Goal: Task Accomplishment & Management: Use online tool/utility

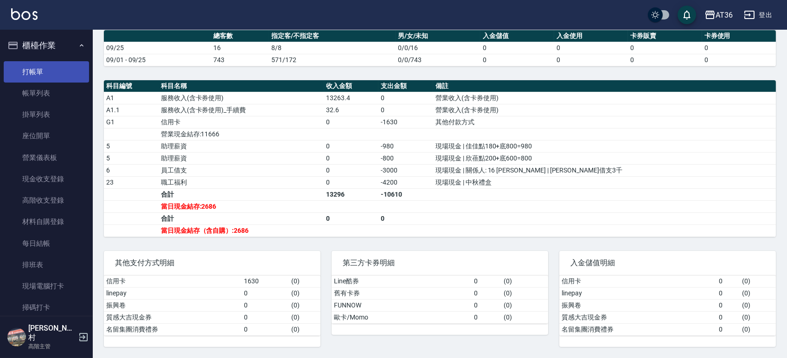
click at [51, 69] on link "打帳單" at bounding box center [46, 71] width 85 height 21
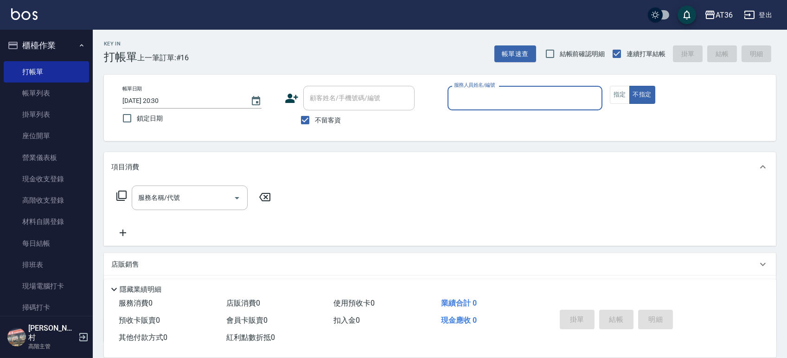
click at [492, 92] on input "服務人員姓名/編號" at bounding box center [525, 98] width 146 height 16
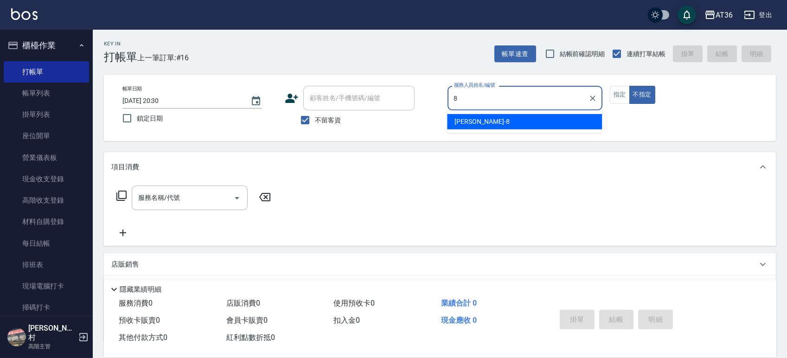
type input "[PERSON_NAME]-8"
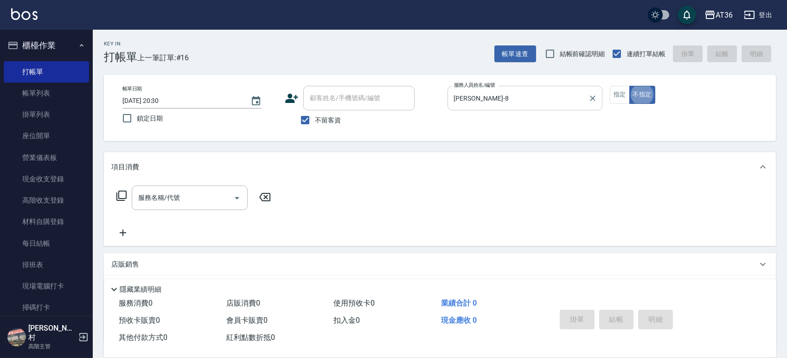
type button "false"
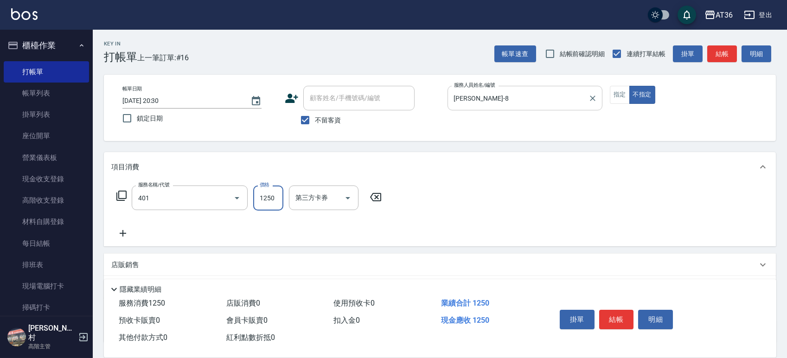
type input "燙髮(401)"
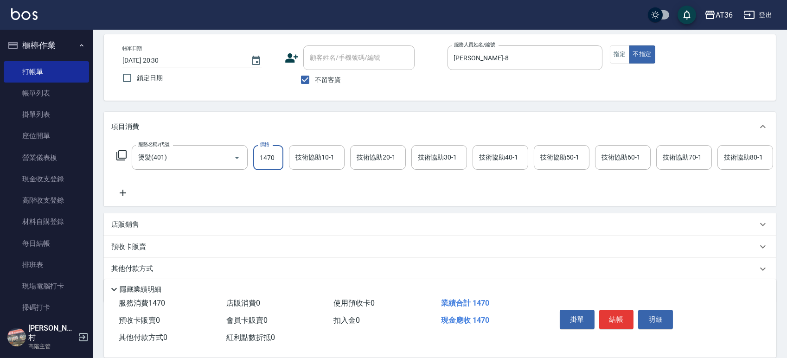
scroll to position [82, 0]
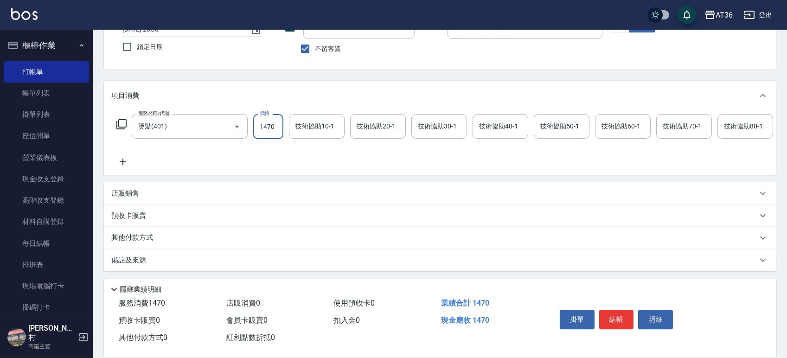
type input "1470"
click at [140, 235] on p "其他付款方式" at bounding box center [134, 238] width 46 height 10
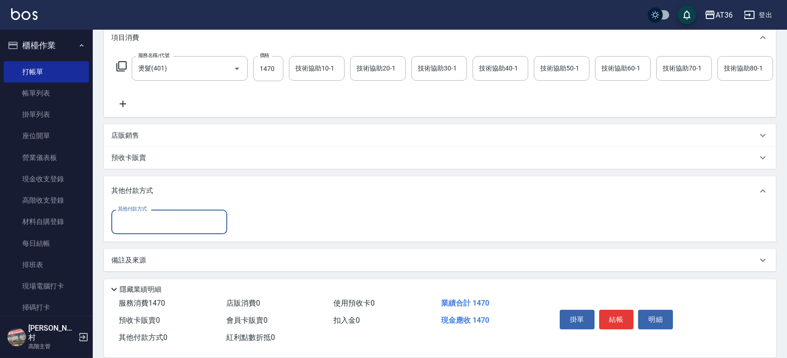
scroll to position [140, 0]
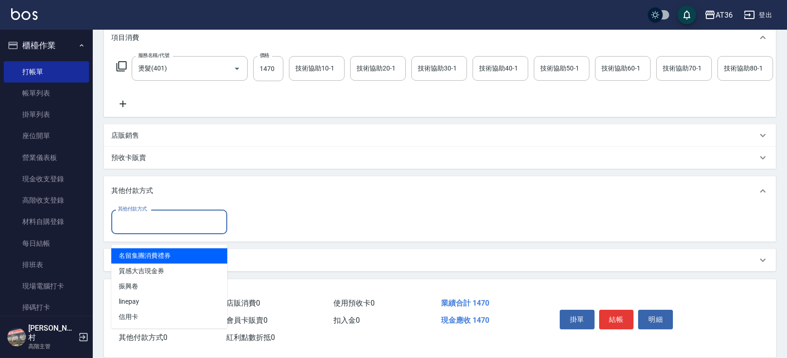
click at [151, 222] on input "其他付款方式" at bounding box center [169, 222] width 108 height 16
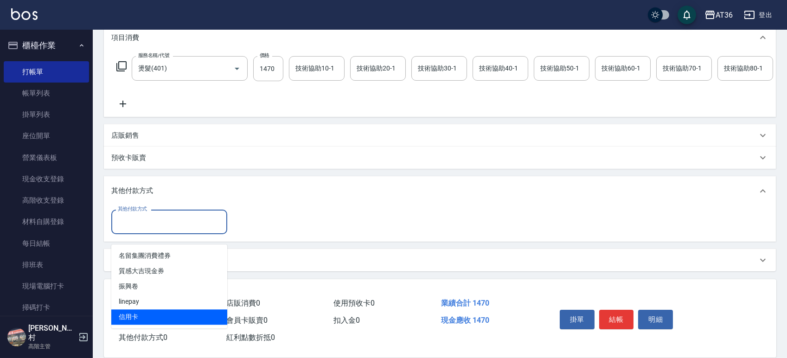
click at [148, 309] on span "信用卡" at bounding box center [169, 316] width 116 height 15
type input "信用卡"
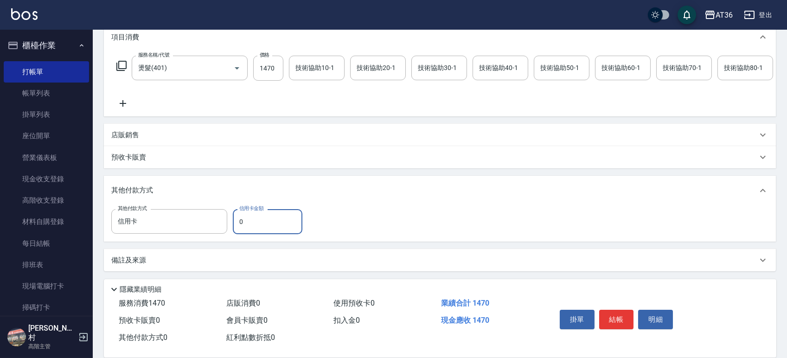
drag, startPoint x: 258, startPoint y: 217, endPoint x: 238, endPoint y: 218, distance: 20.4
click at [238, 218] on input "0" at bounding box center [268, 221] width 70 height 25
type input "1470"
click at [616, 323] on button "結帳" at bounding box center [616, 319] width 35 height 19
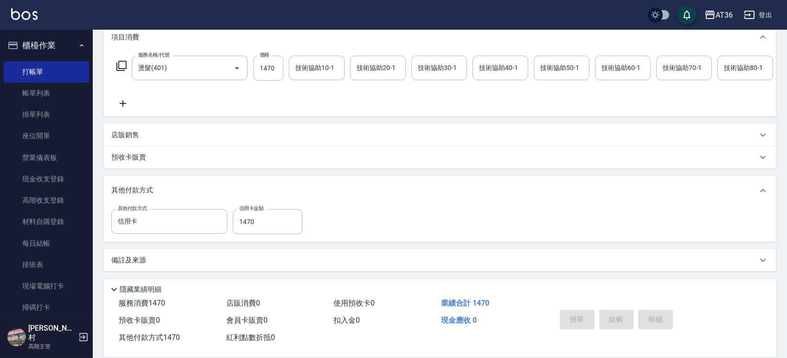
type input "2025/09/25 20:31"
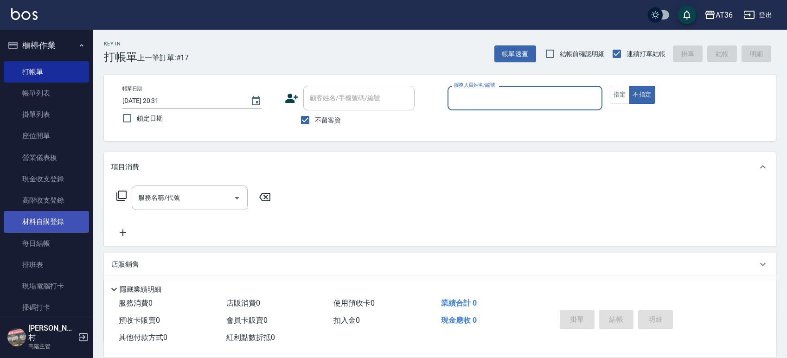
scroll to position [185, 0]
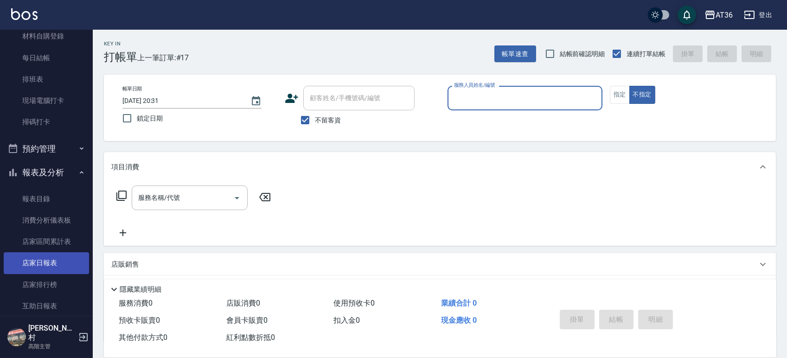
click at [45, 262] on link "店家日報表" at bounding box center [46, 262] width 85 height 21
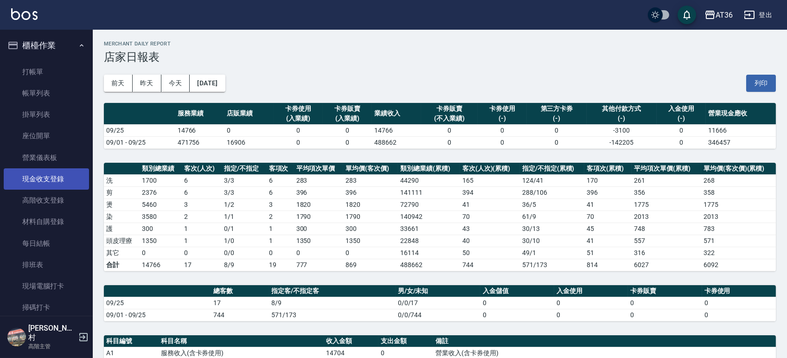
click at [46, 178] on link "現金收支登錄" at bounding box center [46, 178] width 85 height 21
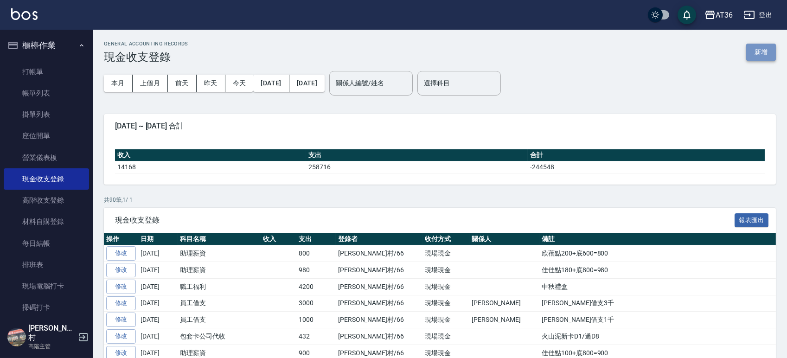
click at [753, 58] on button "新增" at bounding box center [761, 52] width 30 height 17
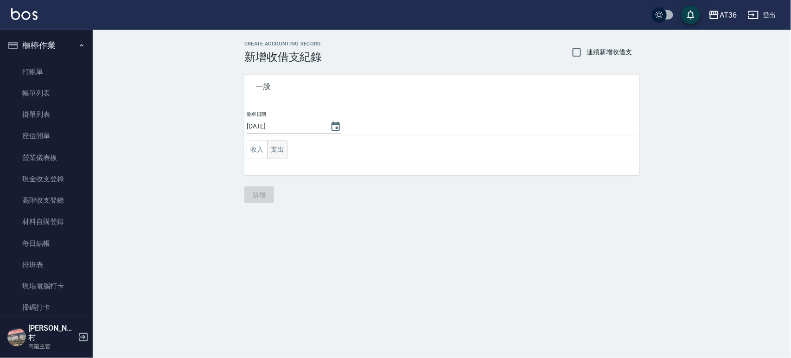
click at [280, 151] on button "支出" at bounding box center [277, 149] width 21 height 19
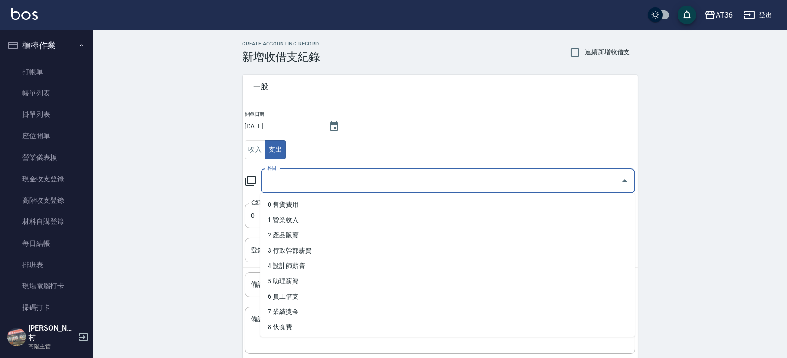
click at [342, 174] on input "科目" at bounding box center [441, 181] width 352 height 16
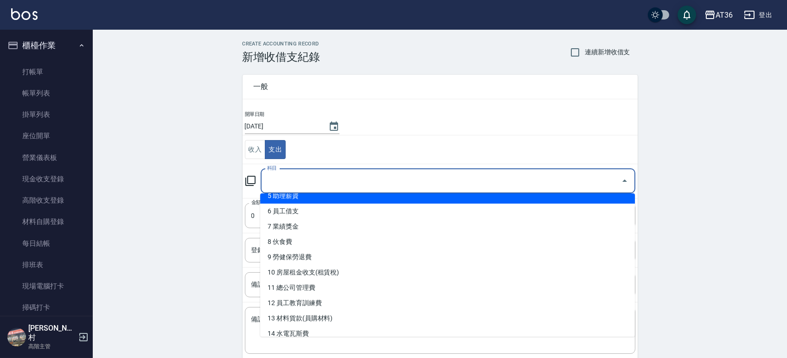
scroll to position [123, 0]
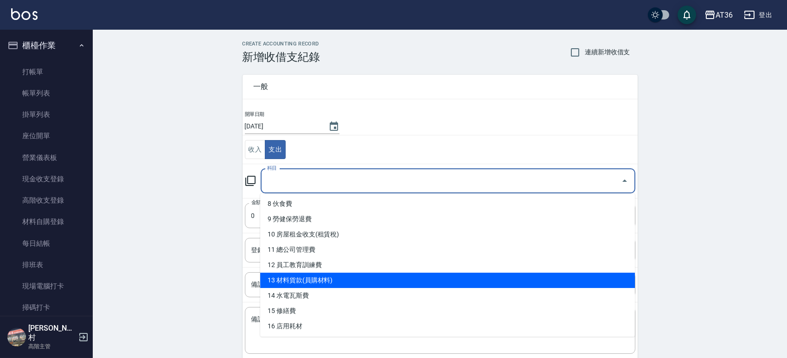
click at [320, 279] on li "13 材料貨款(員購材料)" at bounding box center [447, 280] width 375 height 15
type input "13 材料貨款(員購材料)"
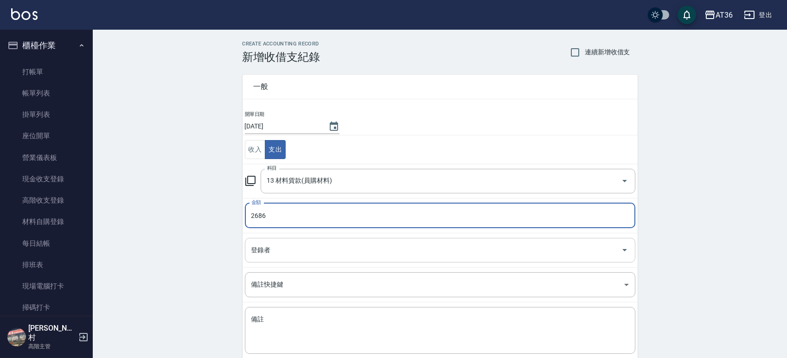
type input "2686"
click at [289, 252] on input "登錄者" at bounding box center [433, 250] width 368 height 16
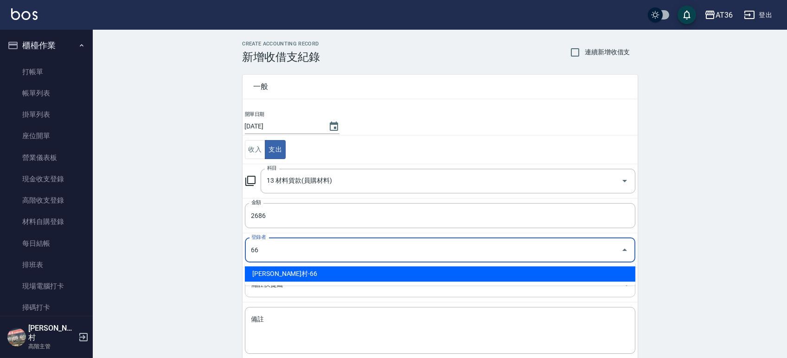
type input "唐榮村-66"
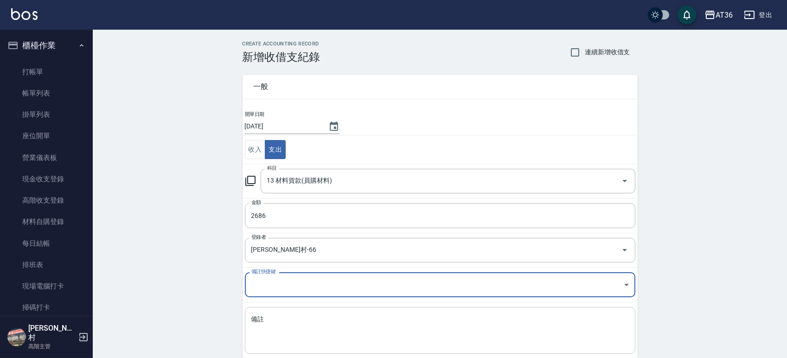
click at [296, 329] on textarea "備註" at bounding box center [439, 331] width 377 height 32
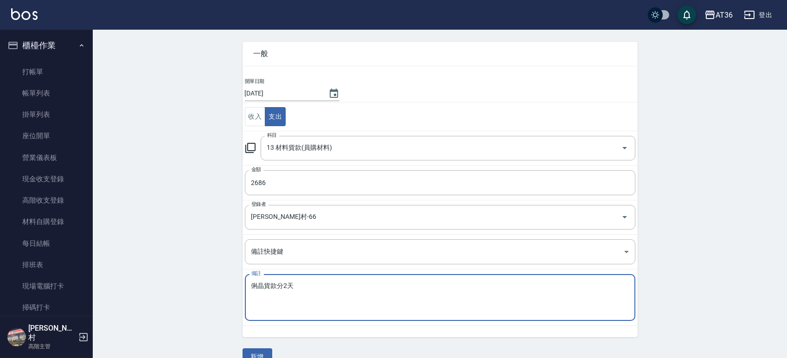
scroll to position [51, 0]
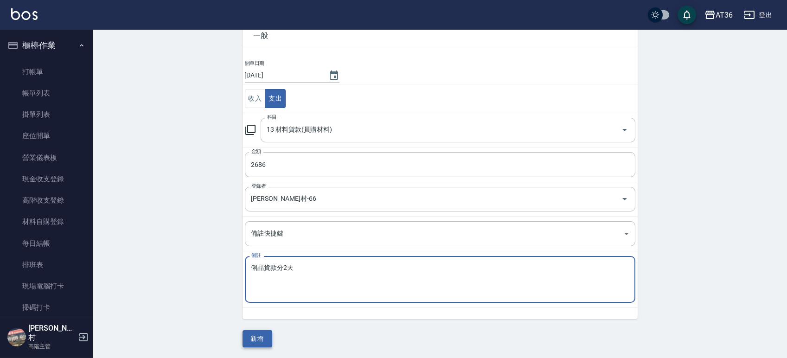
type textarea "俐晶貨款分2天"
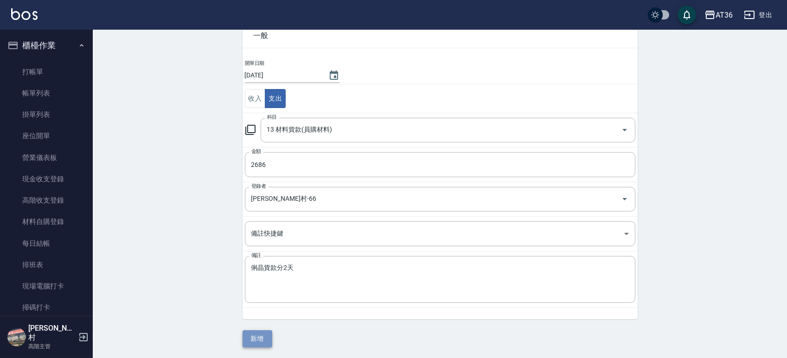
click at [254, 336] on button "新增" at bounding box center [257, 338] width 30 height 17
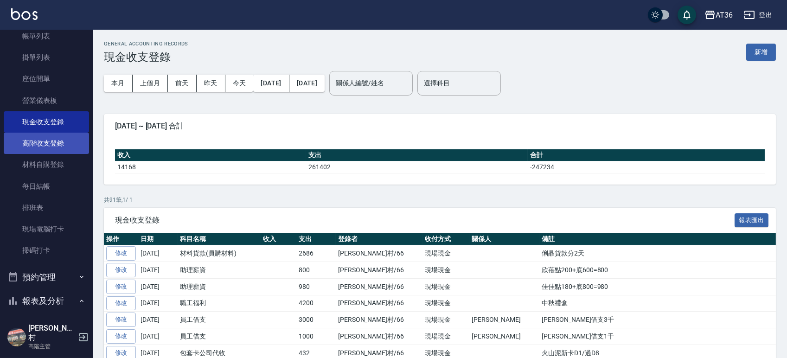
scroll to position [123, 0]
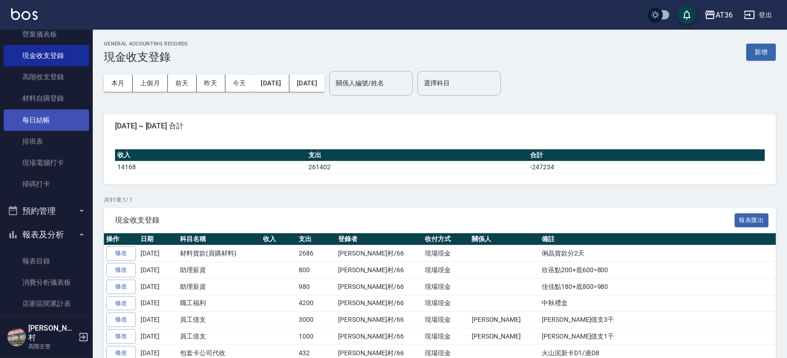
click at [46, 118] on link "每日結帳" at bounding box center [46, 119] width 85 height 21
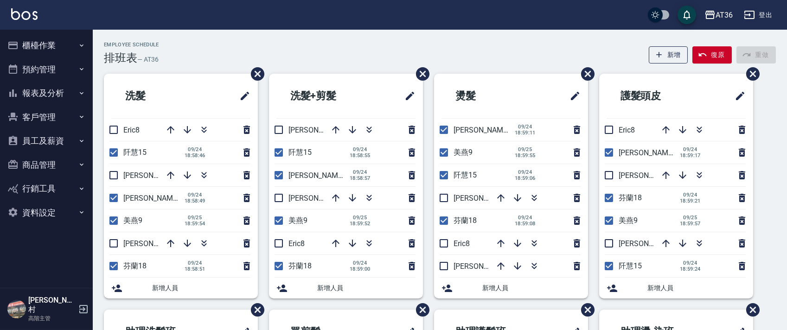
click at [45, 93] on button "報表及分析" at bounding box center [46, 93] width 85 height 24
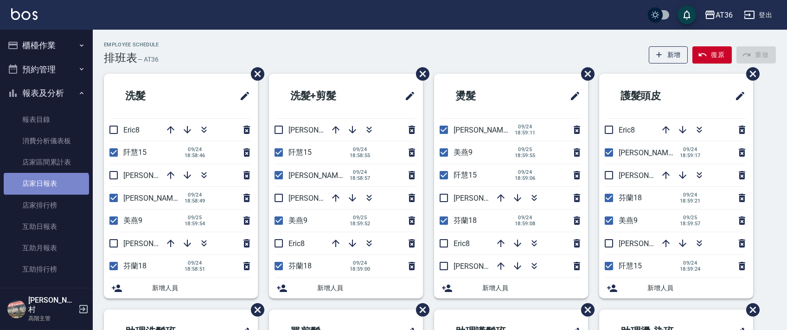
click at [45, 188] on link "店家日報表" at bounding box center [46, 183] width 85 height 21
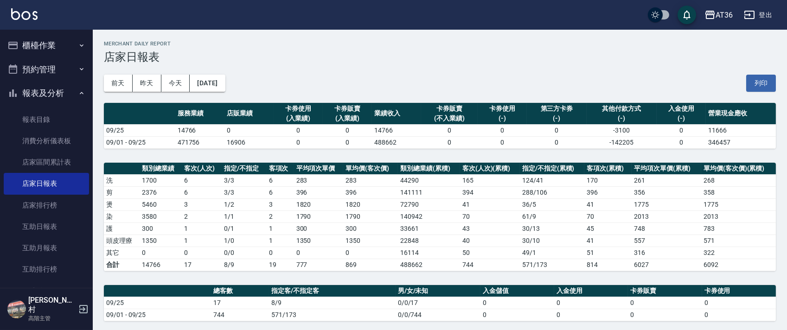
scroll to position [247, 0]
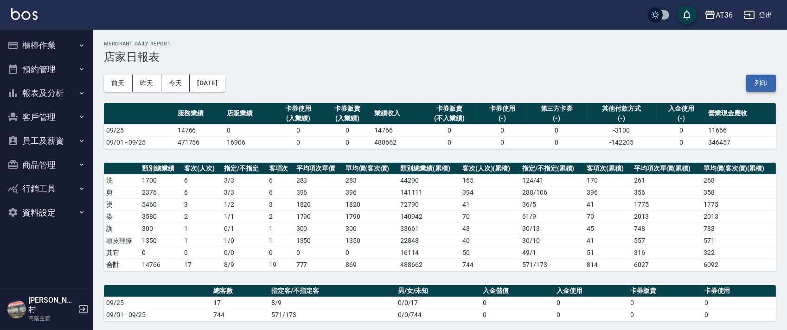
click at [768, 78] on button "列印" at bounding box center [761, 83] width 30 height 17
click at [42, 93] on button "報表及分析" at bounding box center [46, 93] width 85 height 24
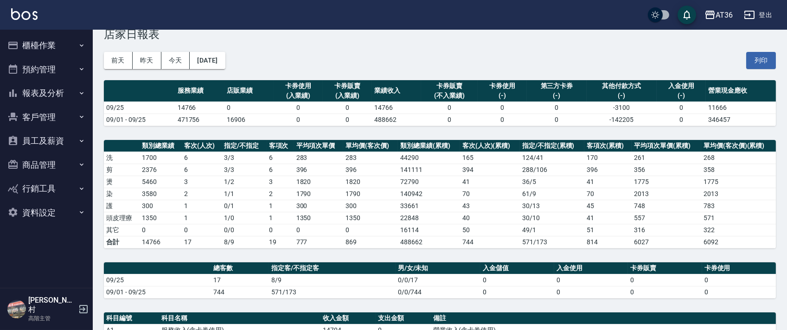
scroll to position [62, 0]
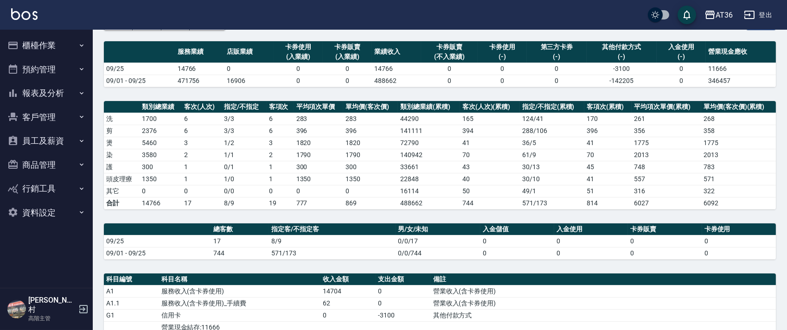
click at [44, 90] on button "報表及分析" at bounding box center [46, 93] width 85 height 24
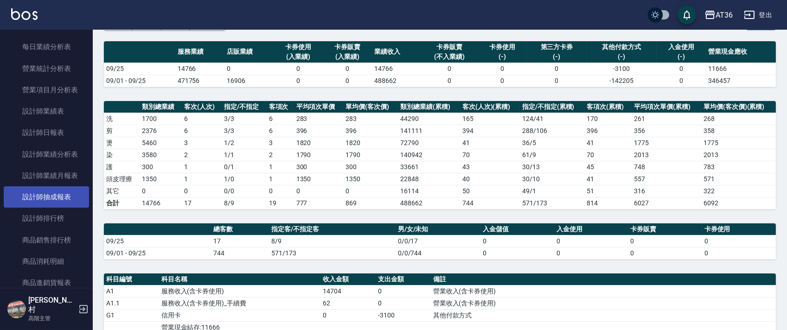
scroll to position [309, 0]
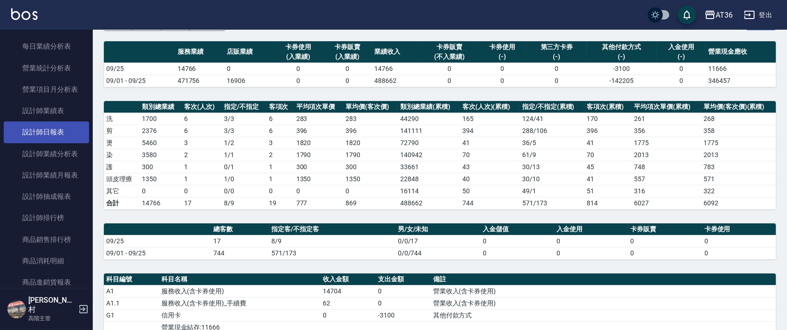
click at [42, 129] on link "設計師日報表" at bounding box center [46, 131] width 85 height 21
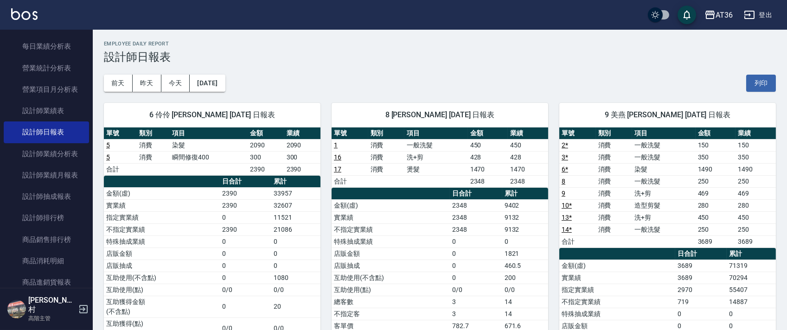
click at [759, 83] on button "列印" at bounding box center [761, 83] width 30 height 17
click at [763, 73] on div "前天 昨天 今天 2025/09/25 列印" at bounding box center [440, 83] width 672 height 39
click at [758, 83] on button "列印" at bounding box center [761, 83] width 30 height 17
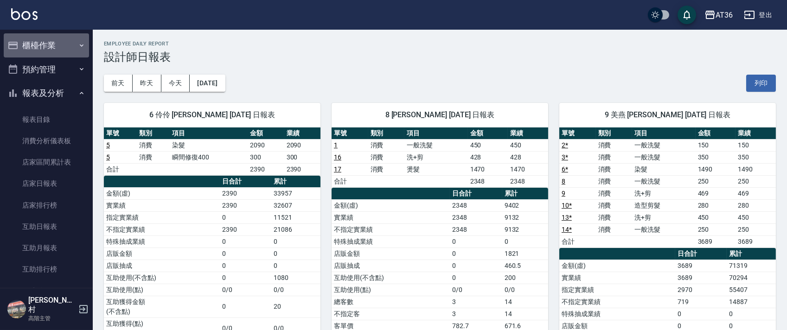
click at [53, 47] on button "櫃檯作業" at bounding box center [46, 45] width 85 height 24
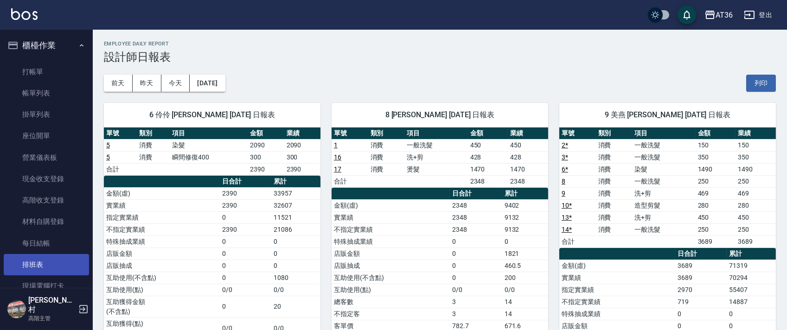
click at [32, 262] on link "排班表" at bounding box center [46, 264] width 85 height 21
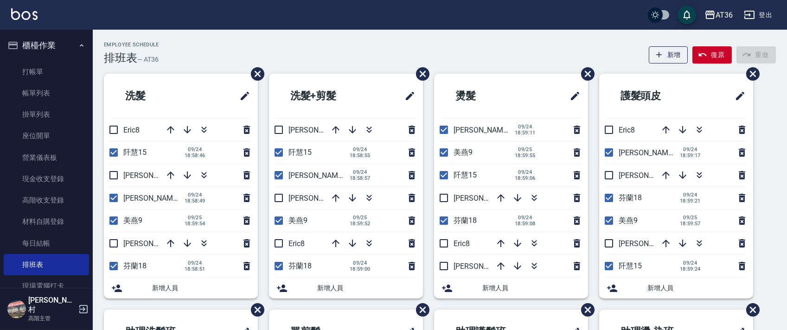
click at [369, 55] on div "Employee Schedule 排班表 — AT36 新增 復原 重做" at bounding box center [440, 53] width 672 height 23
